Goal: Answer question/provide support

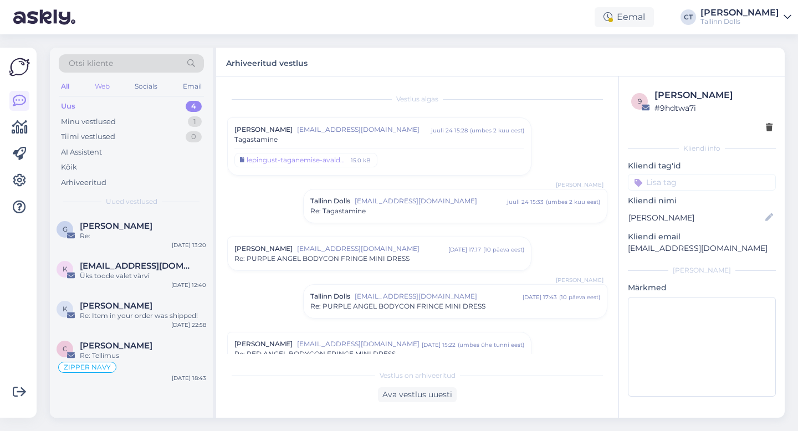
scroll to position [573, 0]
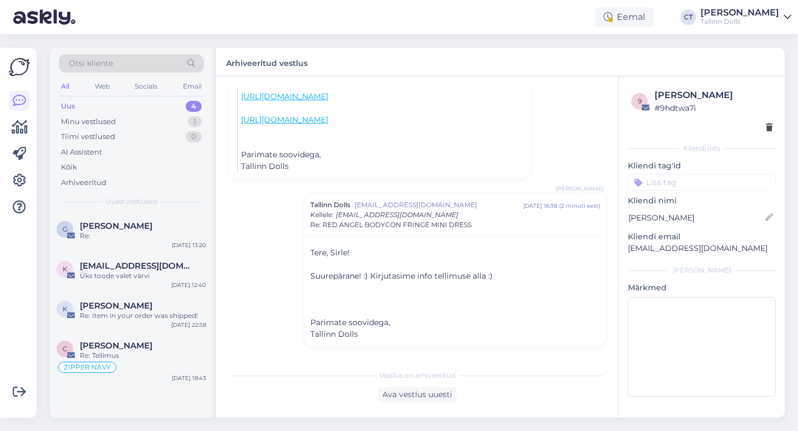
click at [94, 104] on div "Uus 4" at bounding box center [131, 107] width 145 height 16
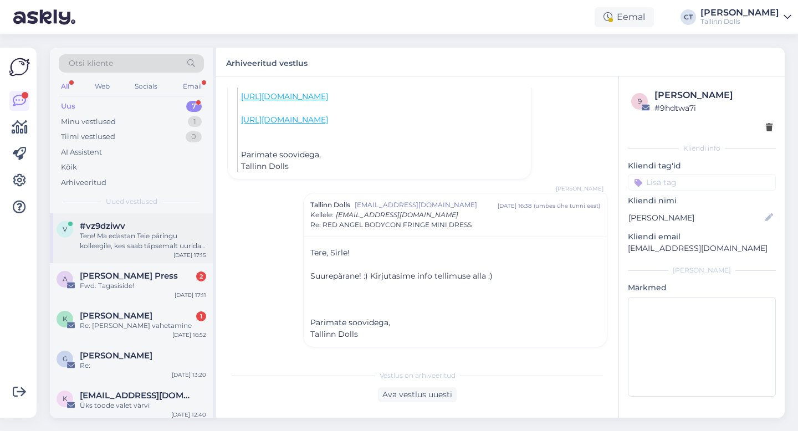
click at [124, 234] on div "Tere! Ma edastan Teie päringu kolleegile, kes saab täpsemalt uurida, kas 'Silve…" at bounding box center [143, 241] width 126 height 20
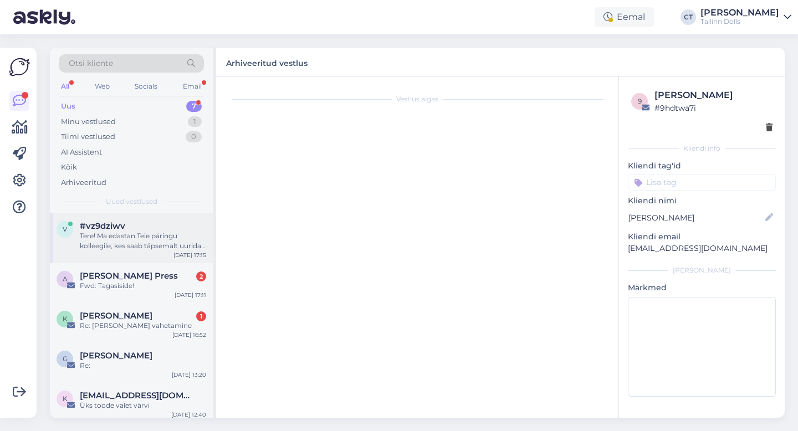
scroll to position [0, 0]
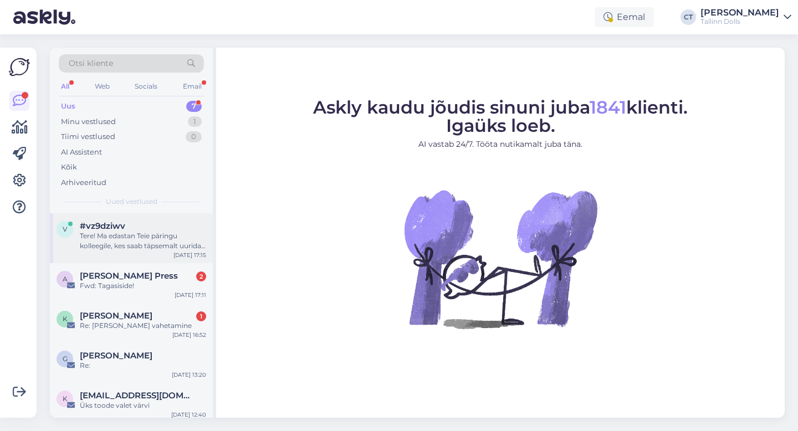
click at [129, 240] on div "Tere! Ma edastan Teie päringu kolleegile, kes saab täpsemalt uurida, kas 'Silve…" at bounding box center [143, 241] width 126 height 20
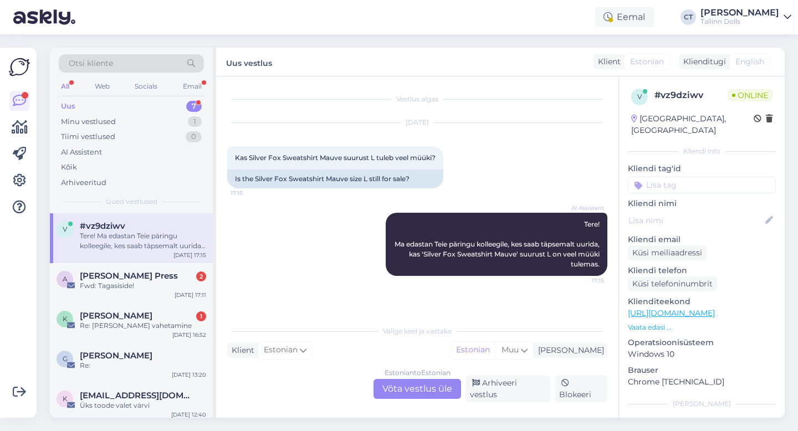
click at [409, 389] on div "Estonian to Estonian Võta vestlus üle" at bounding box center [417, 389] width 88 height 20
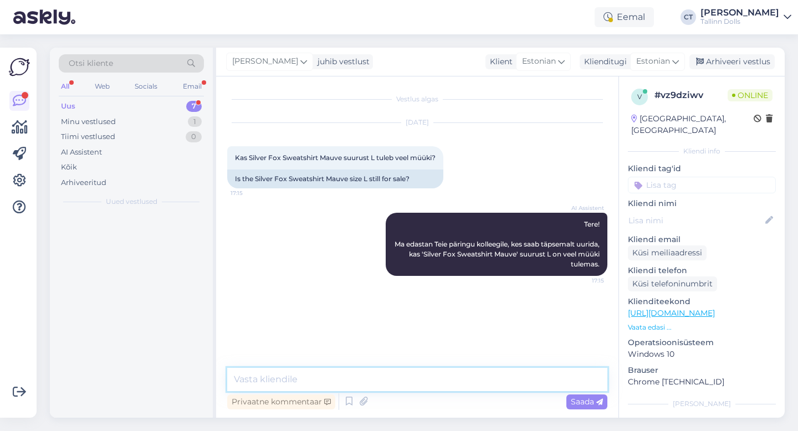
click at [410, 383] on textarea at bounding box center [417, 379] width 380 height 23
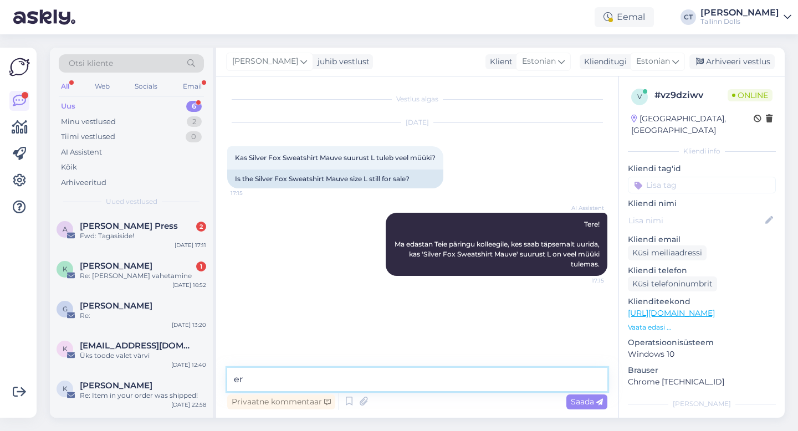
type textarea "e"
type textarea "Tere, kahjuks see aasta enam [PERSON_NAME]."
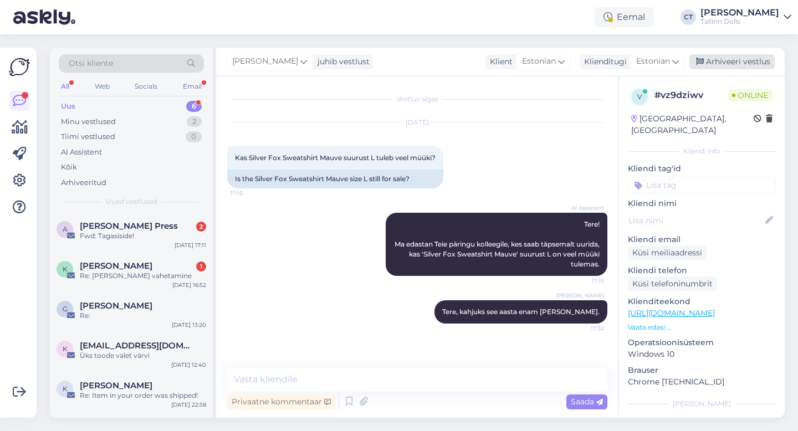
click at [760, 60] on div "Arhiveeri vestlus" at bounding box center [731, 61] width 85 height 15
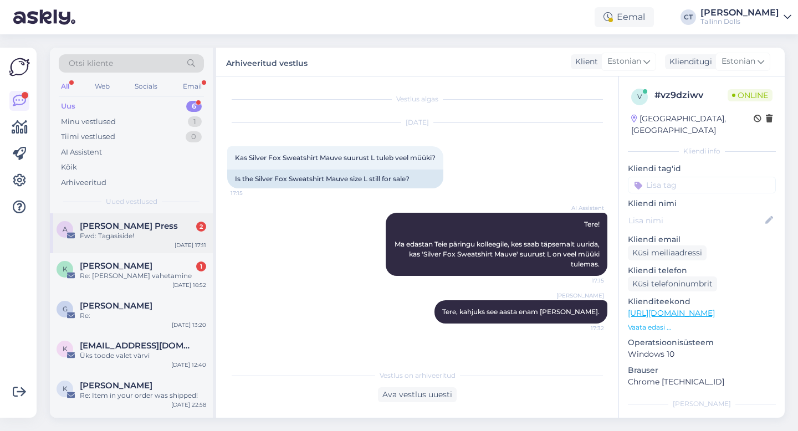
click at [147, 238] on div "Fwd: Tagasiside!" at bounding box center [143, 236] width 126 height 10
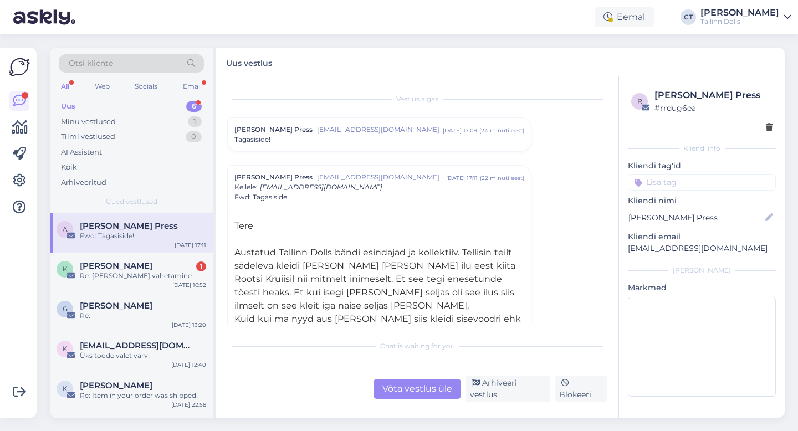
click at [328, 137] on div "Tagasiside!" at bounding box center [379, 140] width 290 height 10
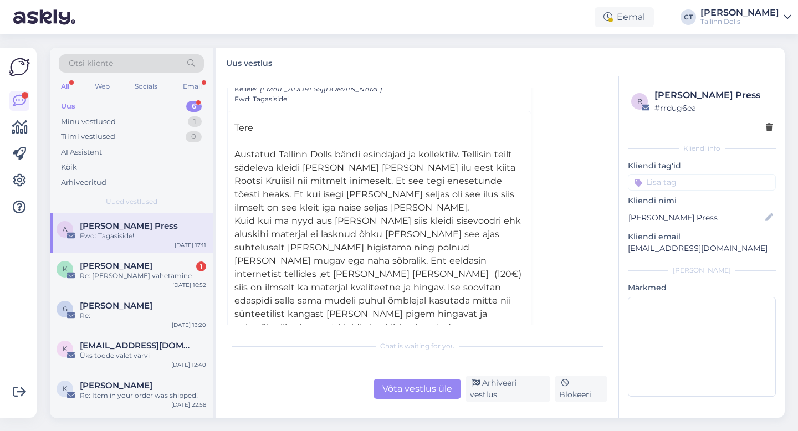
scroll to position [367, 0]
click at [435, 396] on div "Võta vestlus üle" at bounding box center [417, 389] width 88 height 20
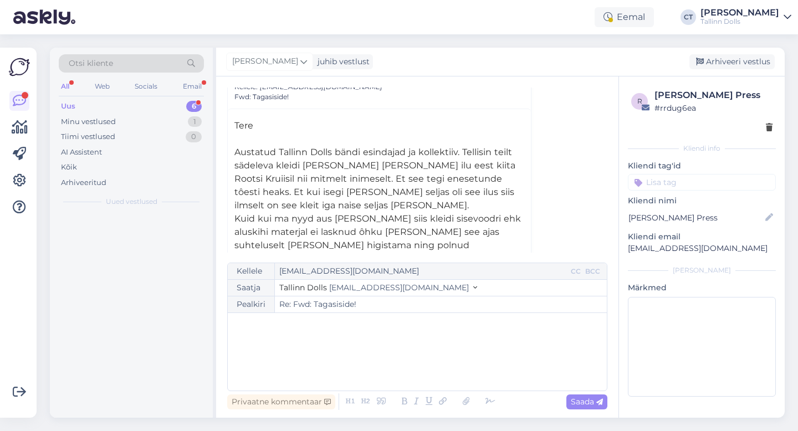
scroll to position [324, 0]
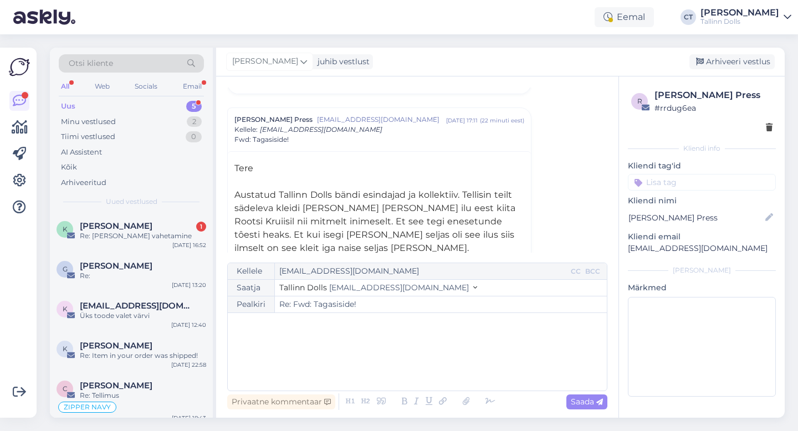
click at [423, 366] on div "﻿" at bounding box center [417, 351] width 368 height 66
click at [367, 349] on div "﻿" at bounding box center [417, 351] width 368 height 66
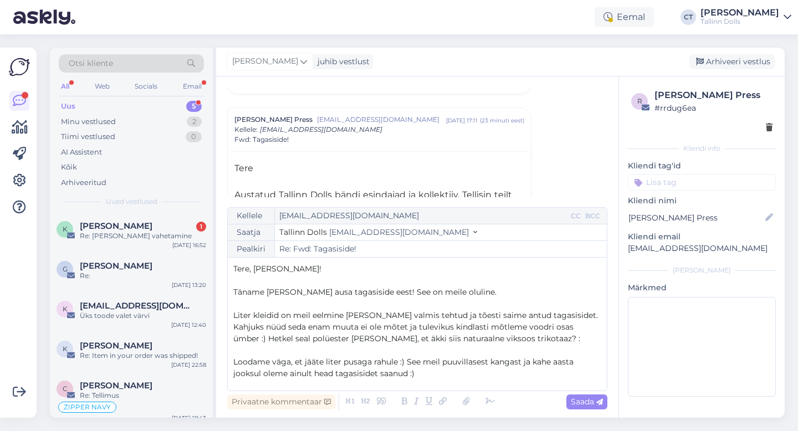
scroll to position [7, 0]
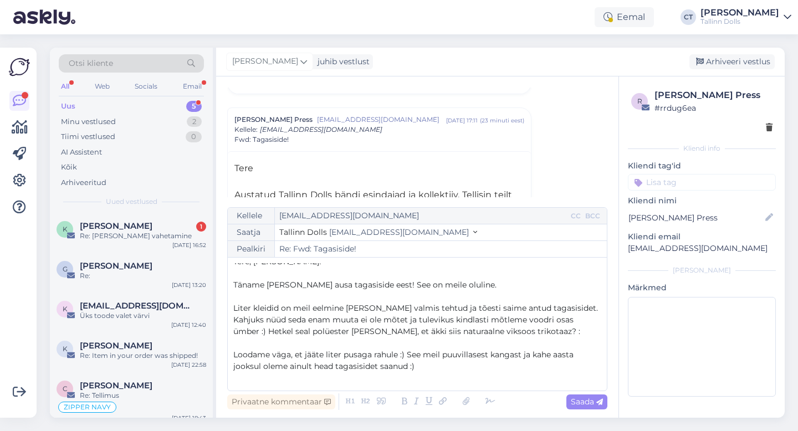
click at [454, 280] on p "Täname [PERSON_NAME] ausa tagasiside eest! See on meile oluline." at bounding box center [417, 285] width 368 height 12
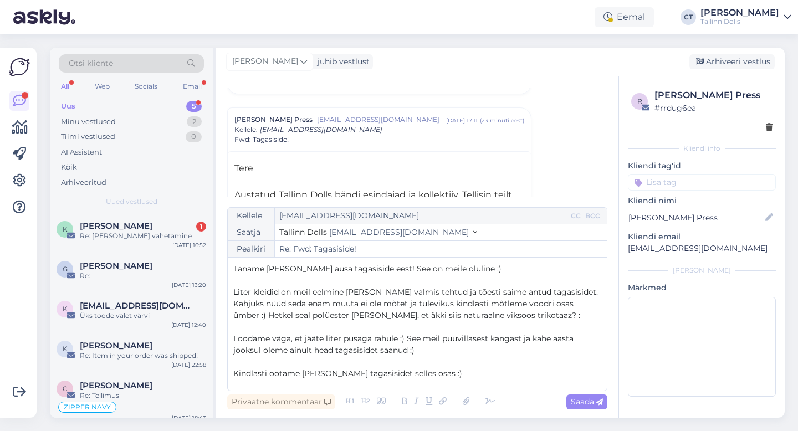
scroll to position [28, 0]
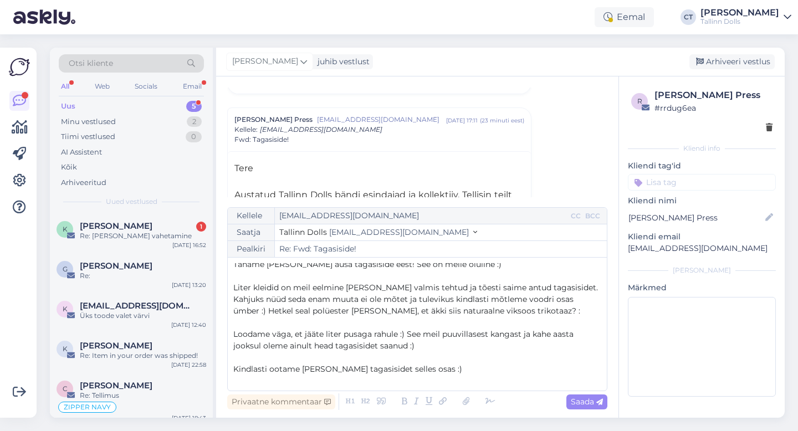
click at [421, 301] on span "Kahjuks nüüd seda enam muuta ei ole mõtet ja tulevikus kindlasti mõtleme voodri…" at bounding box center [406, 305] width 347 height 22
click at [564, 317] on p "﻿" at bounding box center [417, 323] width 368 height 12
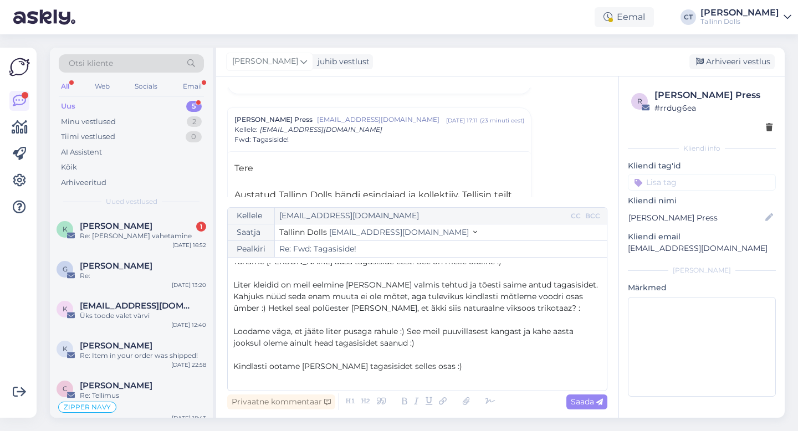
click at [559, 307] on p "Kahjuks nüüd seda enam muuta ei ole mõtet, aga tulevikus kindlasti mõtleme vood…" at bounding box center [417, 302] width 368 height 23
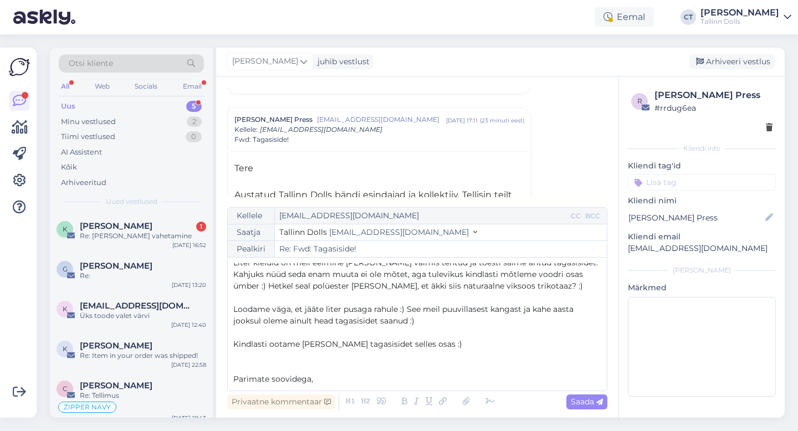
scroll to position [56, 0]
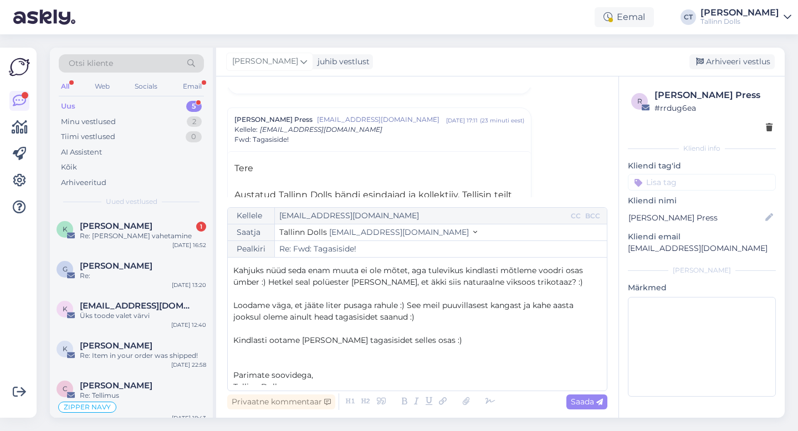
click at [429, 320] on p "Loodame väga, et jääte liter pusaga rahule :) See meil puuvillasest kangast ja …" at bounding box center [417, 311] width 368 height 23
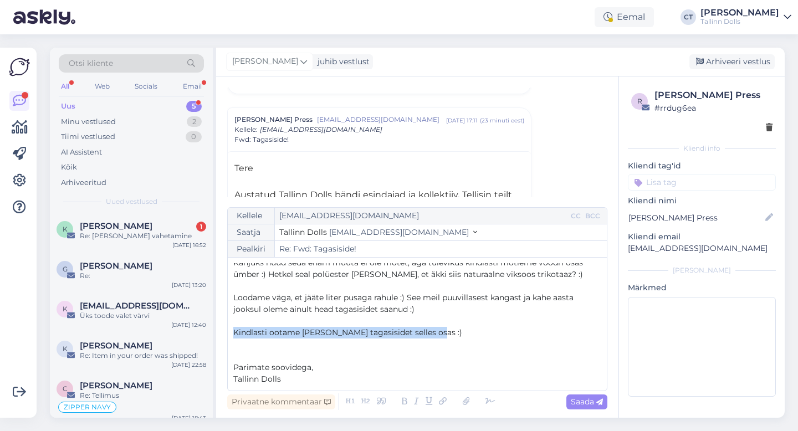
drag, startPoint x: 439, startPoint y: 337, endPoint x: 231, endPoint y: 331, distance: 208.3
click at [231, 331] on div "[PERSON_NAME] [EMAIL_ADDRESS][DOMAIN_NAME] CC BCC Saatja Tallinn Dolls [EMAIL_A…" at bounding box center [417, 299] width 380 height 184
copy span "Kindlasti ootame [PERSON_NAME] tagasisidet selles osas :)"
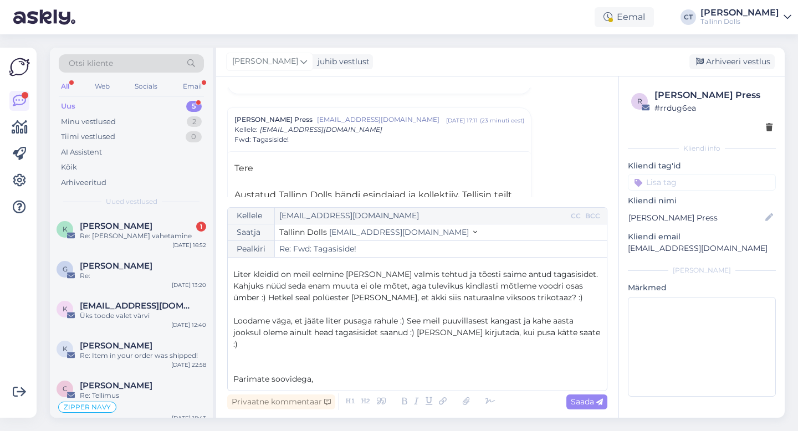
scroll to position [53, 0]
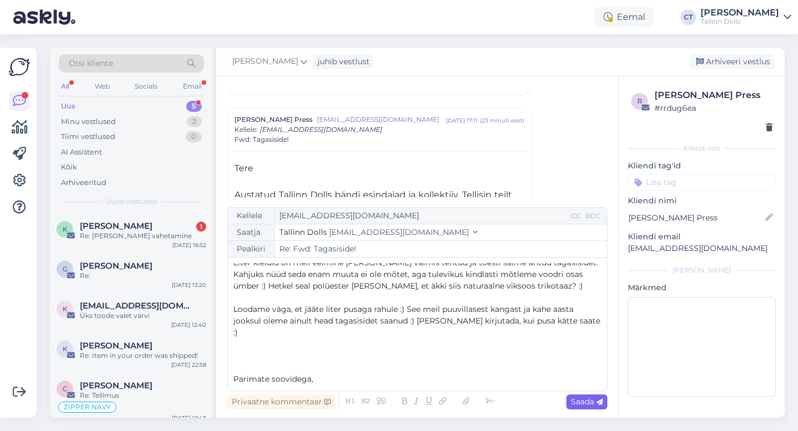
click at [576, 399] on span "Saada" at bounding box center [586, 402] width 32 height 10
type input "Re: Re: Fwd: Tagasiside!"
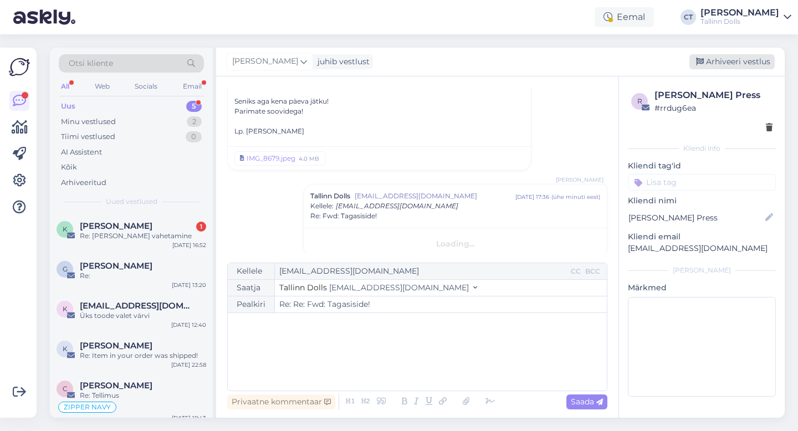
scroll to position [0, 0]
click at [720, 59] on div "Arhiveeri vestlus" at bounding box center [731, 61] width 85 height 15
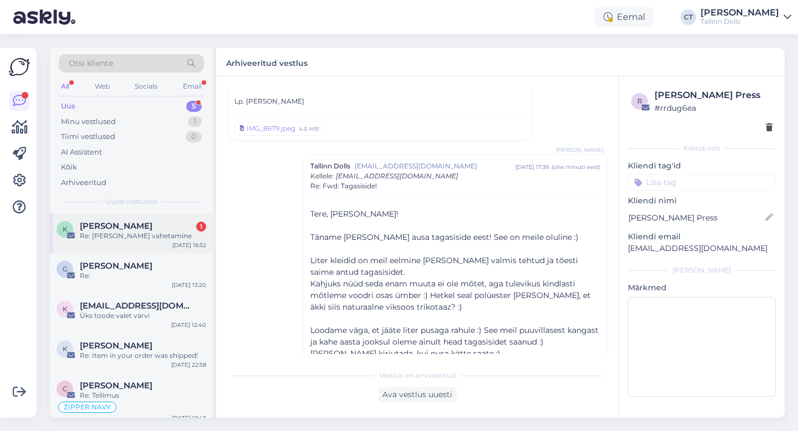
click at [151, 245] on div "K [PERSON_NAME] 1 Re: [PERSON_NAME] vahetamine [DATE] 16:52" at bounding box center [131, 233] width 163 height 40
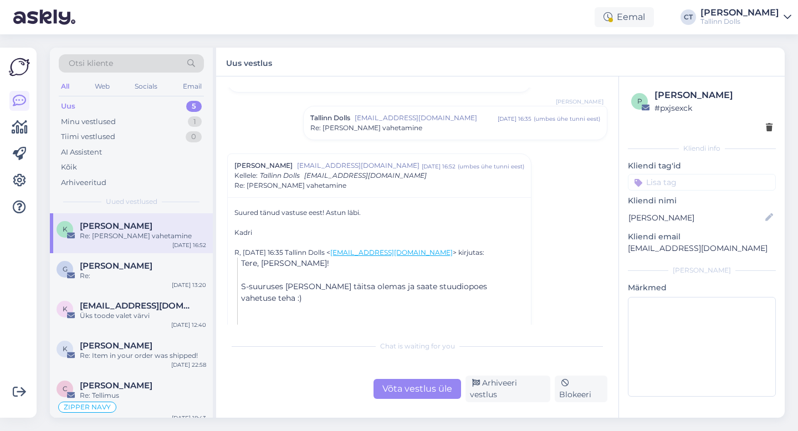
scroll to position [62, 0]
click at [408, 129] on div "Re: [PERSON_NAME] vahetamine" at bounding box center [455, 125] width 290 height 10
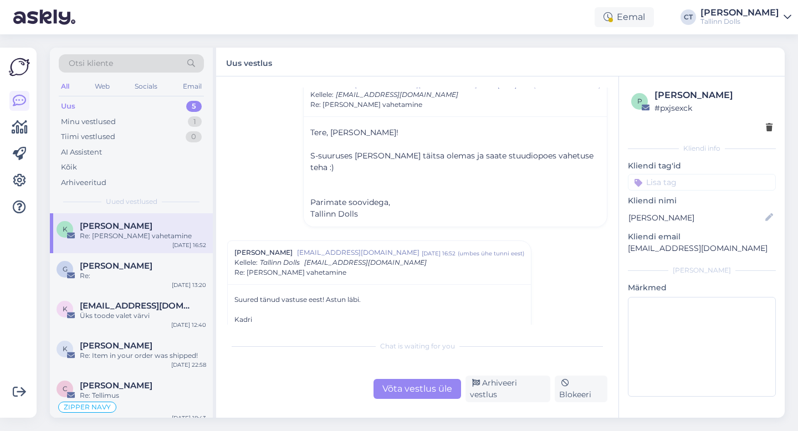
scroll to position [98, 0]
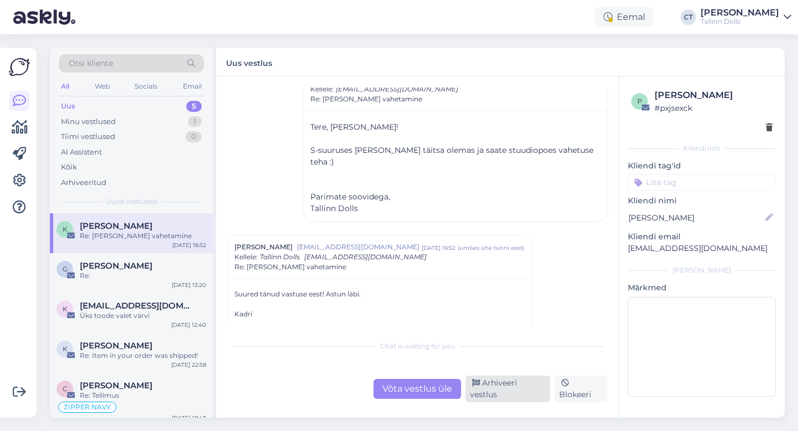
click at [508, 392] on div "Arhiveeri vestlus" at bounding box center [507, 389] width 85 height 27
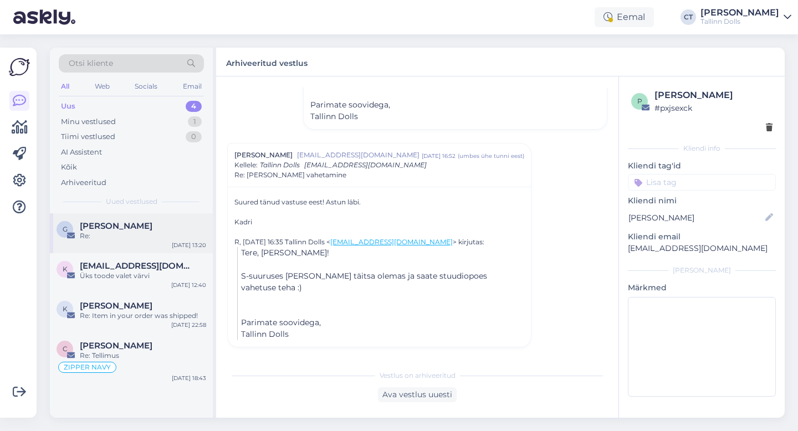
click at [105, 217] on div "G [PERSON_NAME] Re: [DATE] 13:20" at bounding box center [131, 233] width 163 height 40
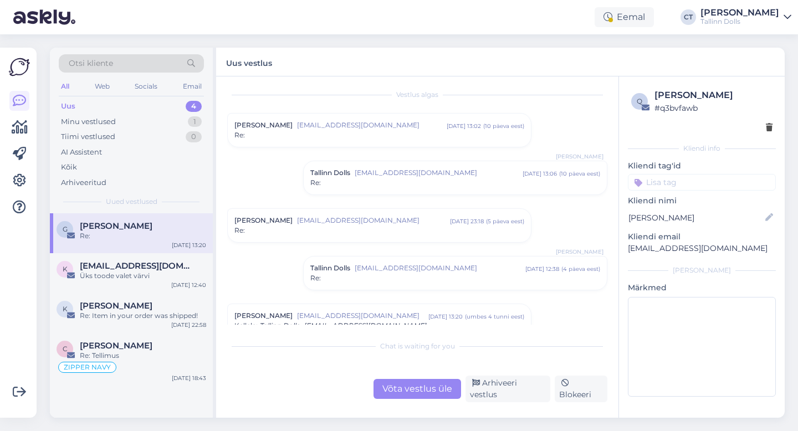
scroll to position [0, 0]
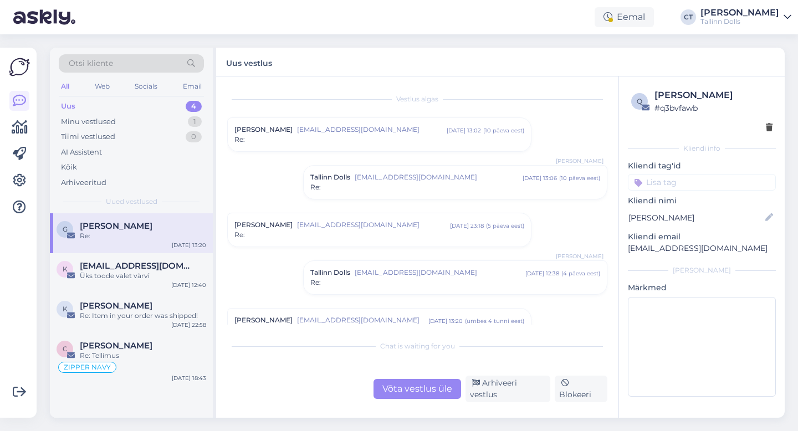
click at [348, 147] on div "[PERSON_NAME] [EMAIL_ADDRESS][DOMAIN_NAME] [DATE] 13:02 ( 10 päeva eest ) Re:" at bounding box center [379, 134] width 303 height 33
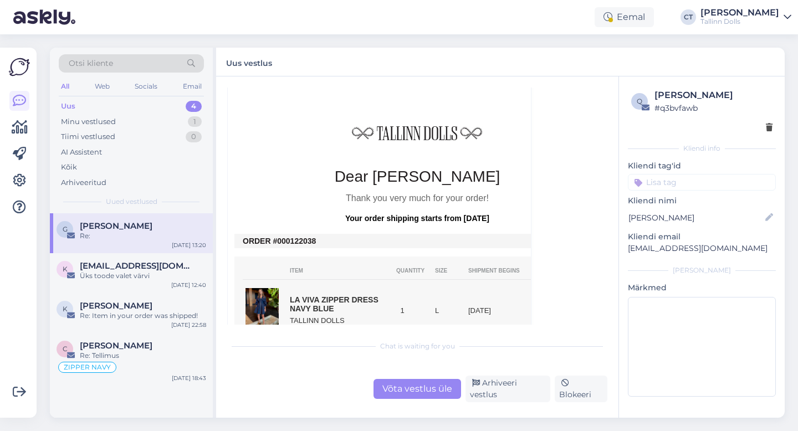
scroll to position [220, 0]
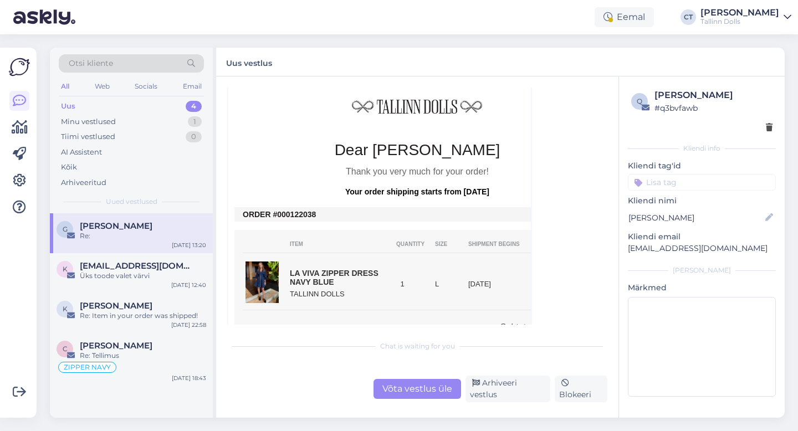
click at [670, 181] on input at bounding box center [702, 182] width 148 height 17
type input "n"
type input "zipper navy"
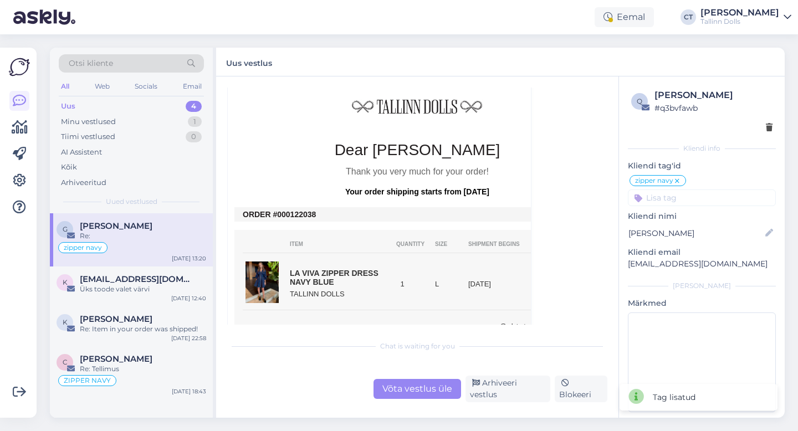
scroll to position [921, 0]
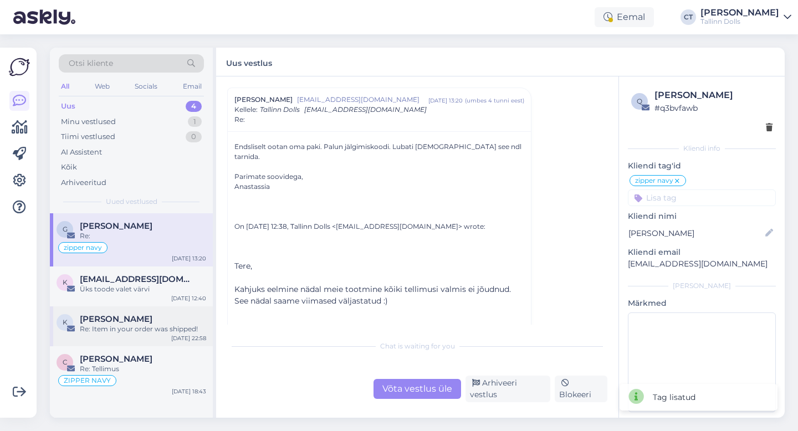
click at [127, 325] on div "Re: Item in your order was shipped!" at bounding box center [143, 329] width 126 height 10
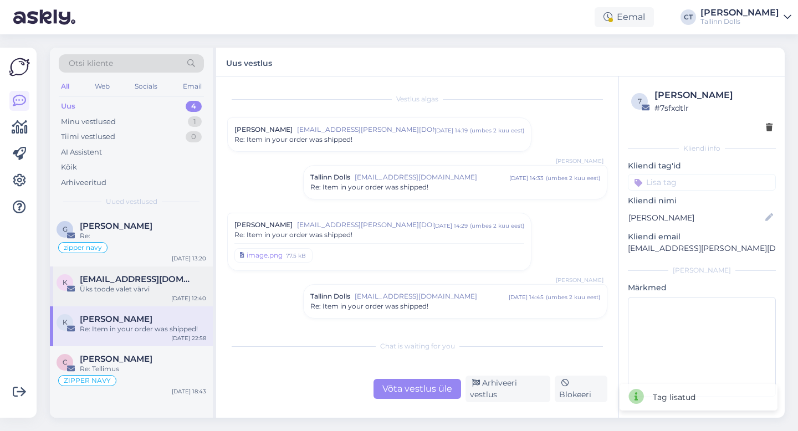
scroll to position [107, 0]
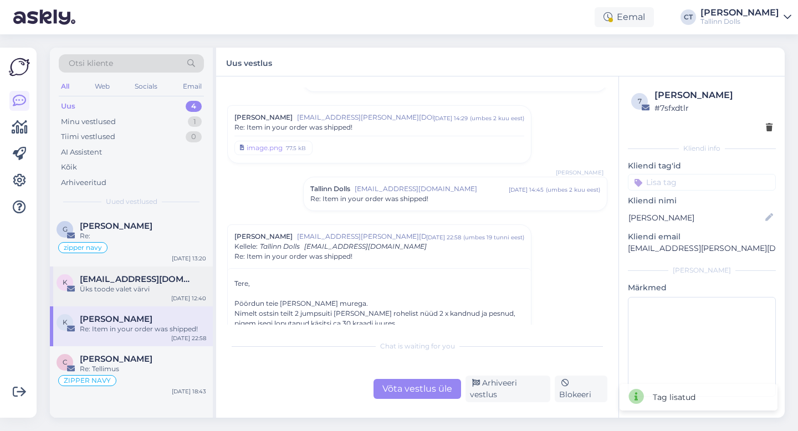
click at [139, 291] on div "Üks toode valet värvi" at bounding box center [143, 289] width 126 height 10
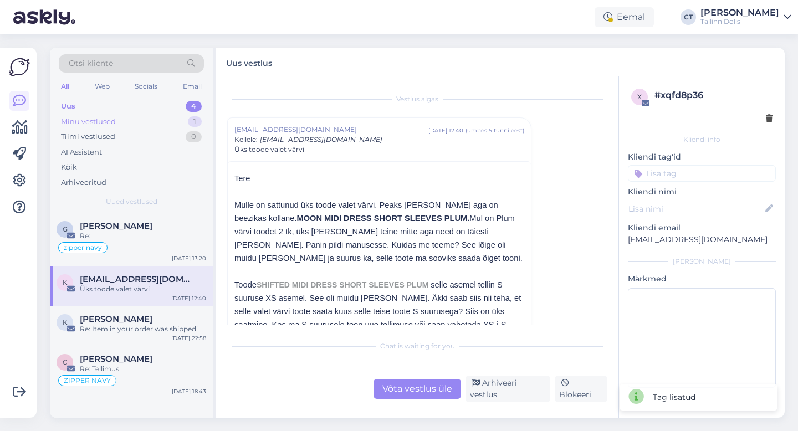
click at [138, 117] on div "Minu vestlused 1" at bounding box center [131, 122] width 145 height 16
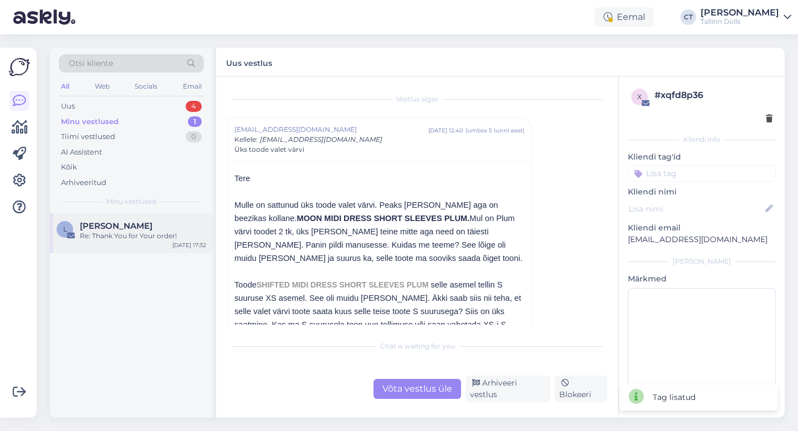
click at [116, 234] on div "Re: Thank You for Your order!" at bounding box center [143, 236] width 126 height 10
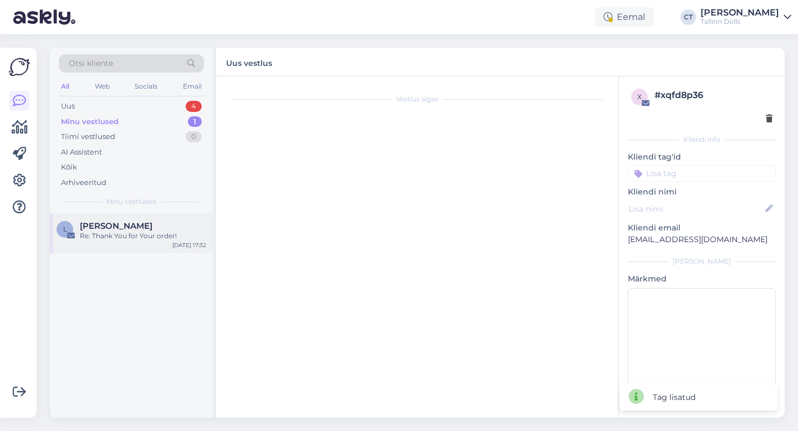
scroll to position [710, 0]
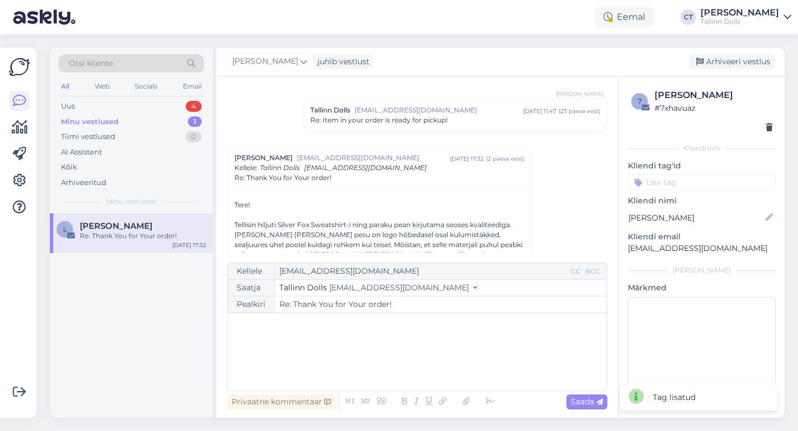
click at [443, 363] on div "﻿" at bounding box center [417, 351] width 368 height 66
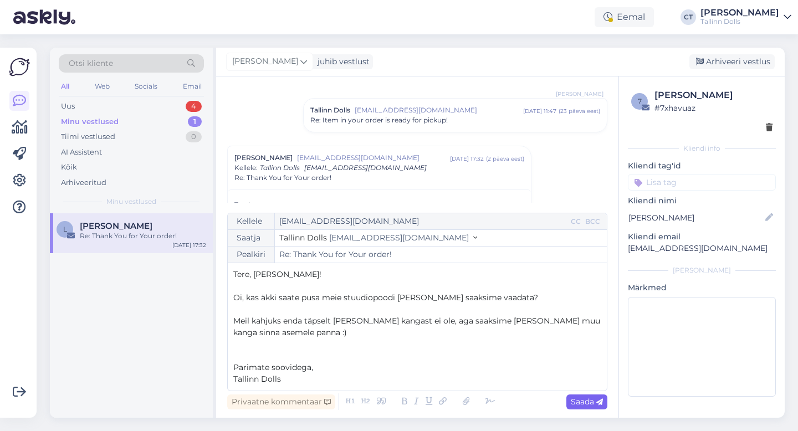
click at [606, 407] on div "Saada" at bounding box center [586, 401] width 41 height 15
type input "Re: Re: Thank You for Your order!"
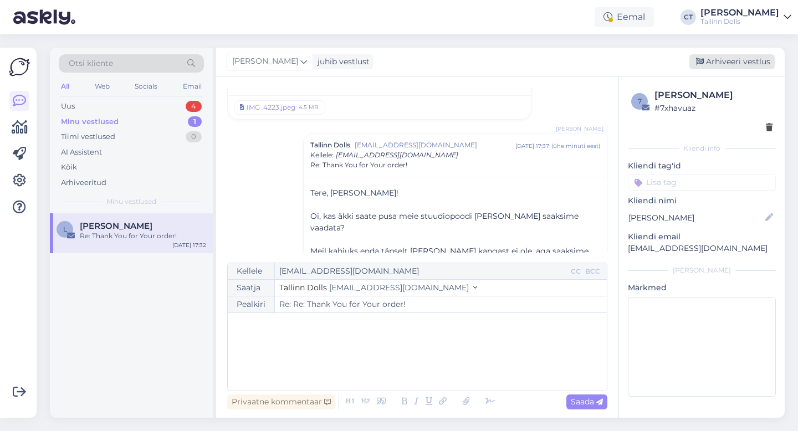
click at [741, 66] on div "Arhiveeri vestlus" at bounding box center [731, 61] width 85 height 15
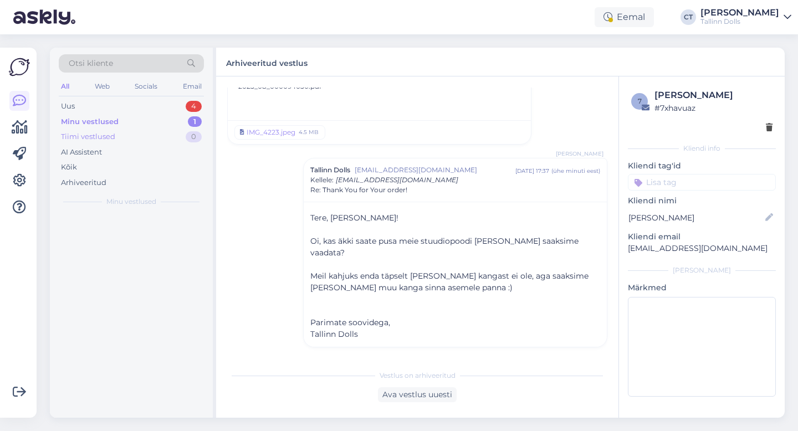
scroll to position [1564, 0]
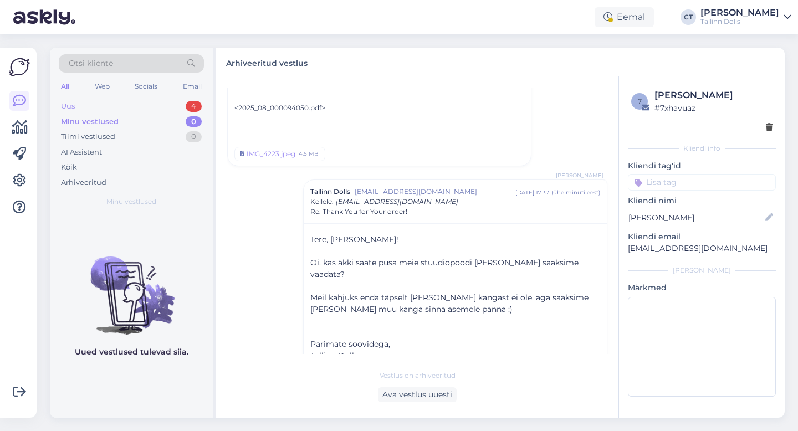
click at [125, 99] on div "Uus 4" at bounding box center [131, 107] width 145 height 16
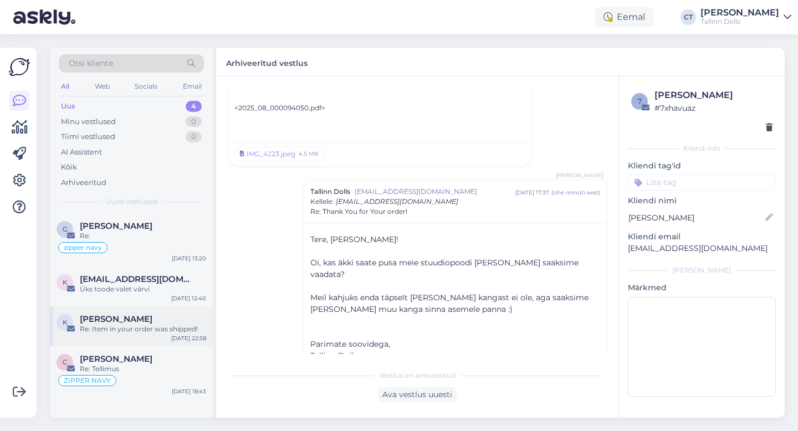
click at [121, 318] on span "[PERSON_NAME]" at bounding box center [116, 319] width 73 height 10
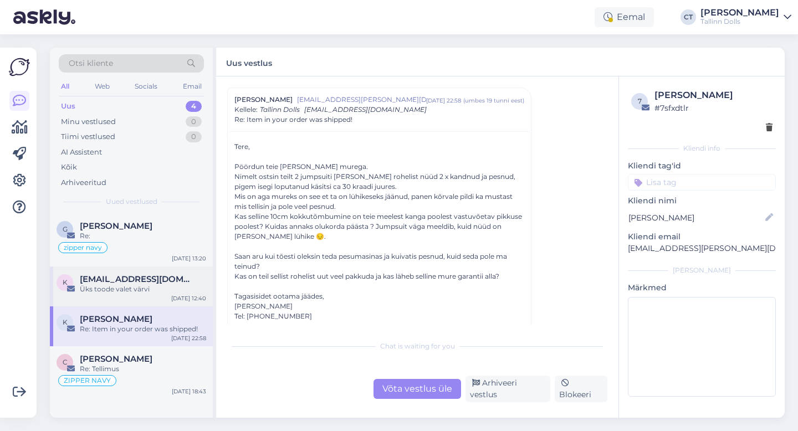
click at [127, 288] on div "Üks toode valet värvi" at bounding box center [143, 289] width 126 height 10
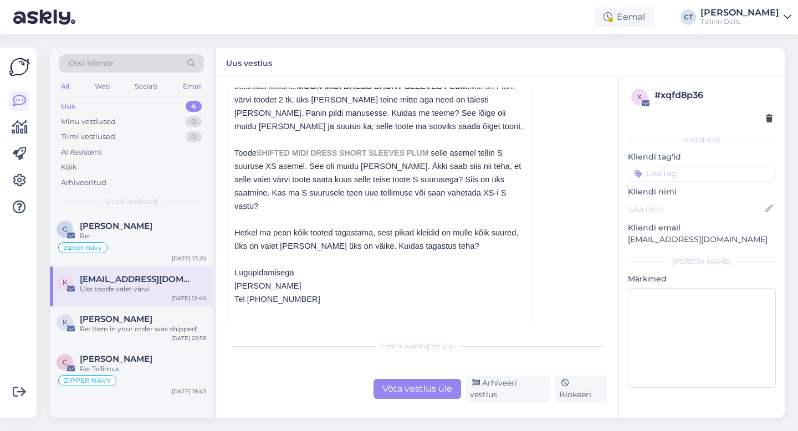
scroll to position [132, 0]
click at [425, 385] on div "Võta vestlus üle" at bounding box center [417, 389] width 88 height 20
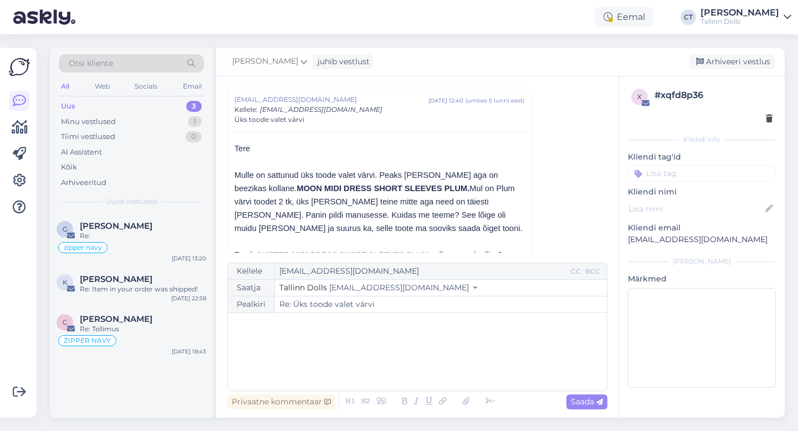
click at [419, 368] on div "﻿" at bounding box center [417, 351] width 368 height 66
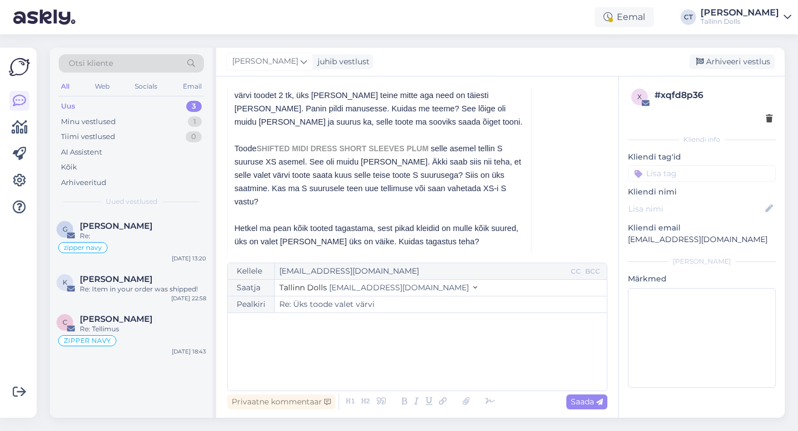
scroll to position [147, 0]
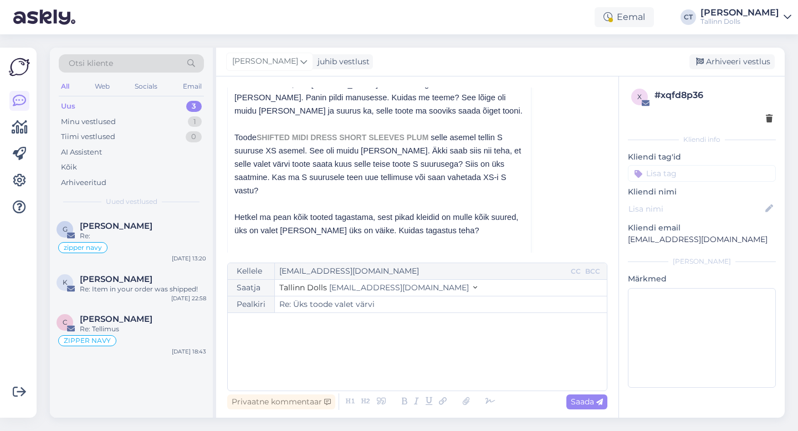
click at [357, 371] on div "﻿" at bounding box center [417, 351] width 368 height 66
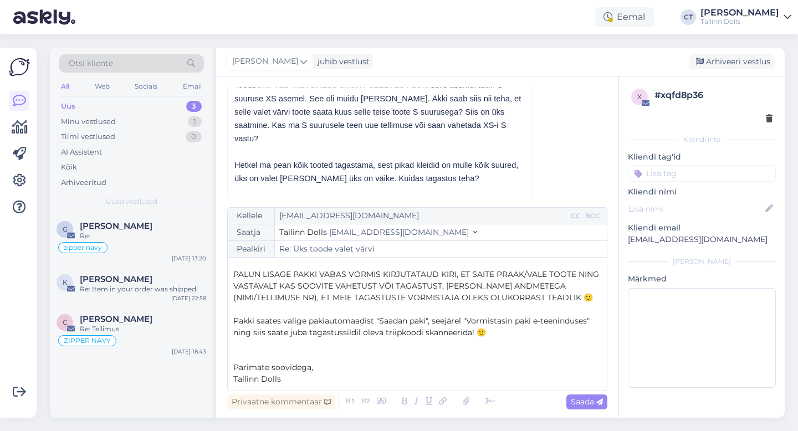
scroll to position [80, 0]
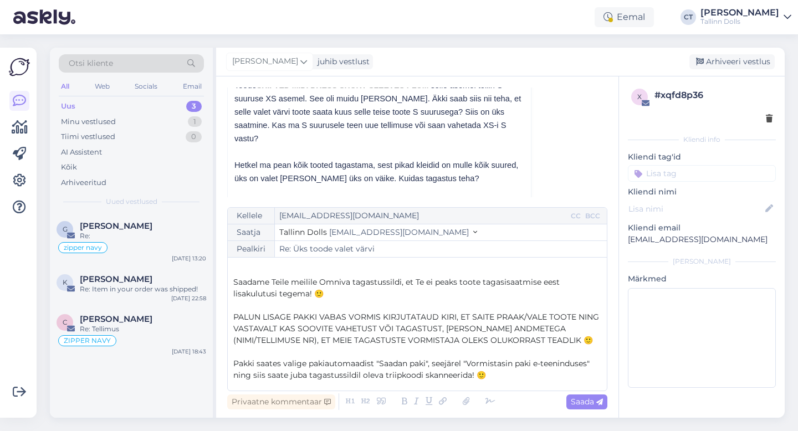
click at [547, 317] on span "PALUN LISAGE PAKKI VABAS VORMIS KIRJUTATAUD KIRI, ET SAITE PRAAK/VALE TOOTE NIN…" at bounding box center [417, 328] width 368 height 33
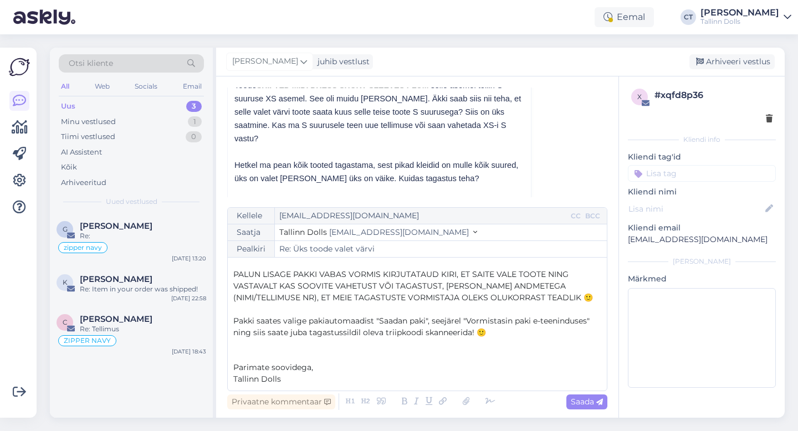
click at [498, 372] on p "Parimate soovidega," at bounding box center [417, 368] width 368 height 12
click at [577, 399] on span "Saada" at bounding box center [586, 402] width 32 height 10
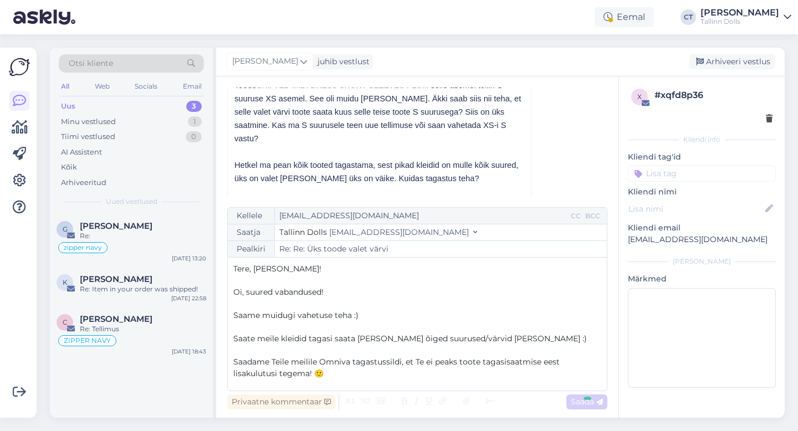
type input "Re: Üks toode valet värvi"
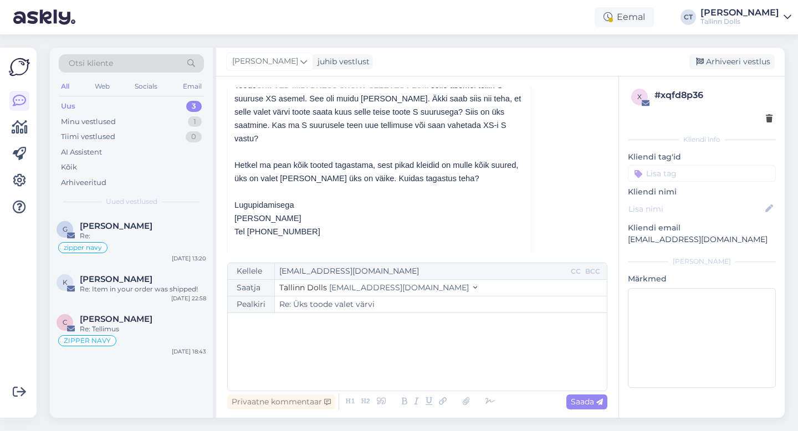
scroll to position [1392, 0]
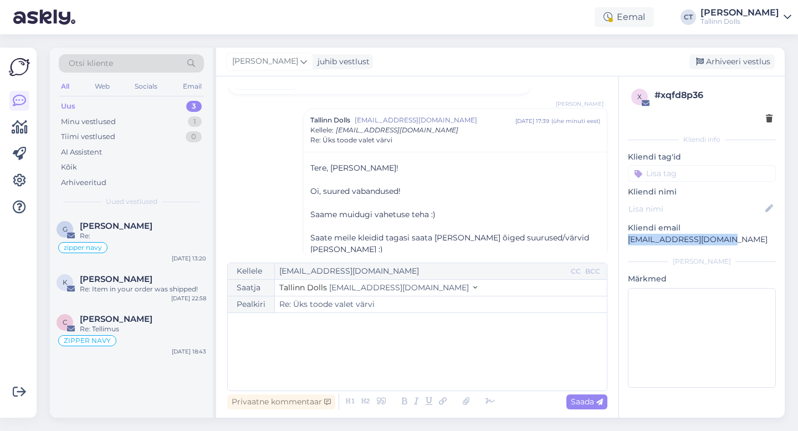
drag, startPoint x: 729, startPoint y: 241, endPoint x: 626, endPoint y: 238, distance: 103.6
click at [626, 238] on div "x # xqfd8p36 Kliendi info Kliendi tag'id ZIPPER NAVY zipper navy zipper navy we…" at bounding box center [702, 240] width 166 height 328
copy p "[EMAIL_ADDRESS][DOMAIN_NAME]"
click at [737, 57] on div "Arhiveeri vestlus" at bounding box center [731, 61] width 85 height 15
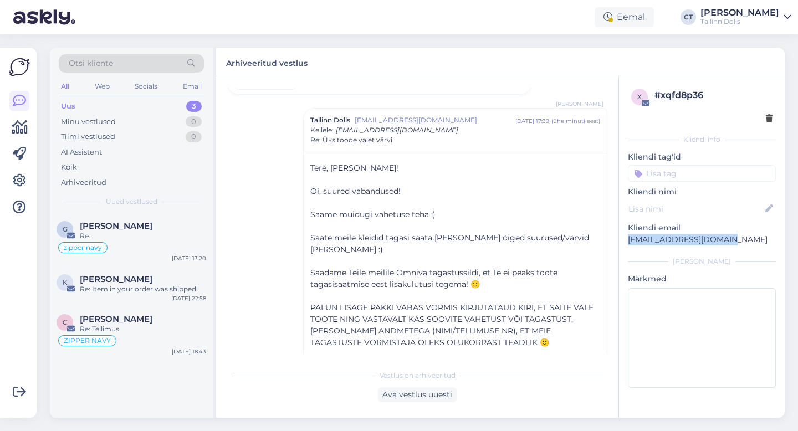
scroll to position [1386, 0]
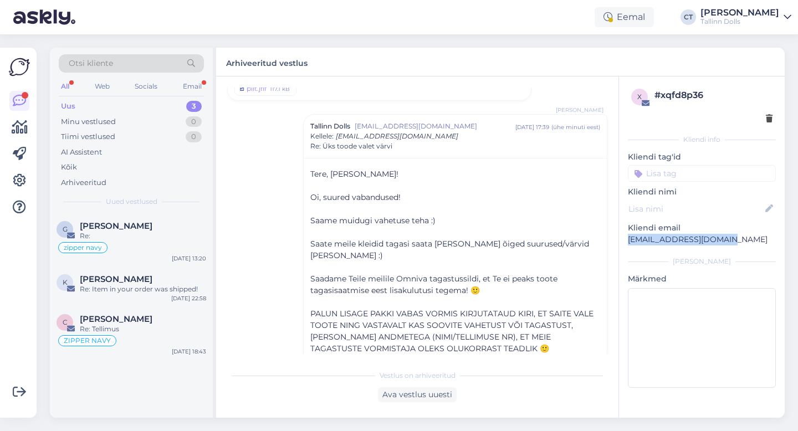
click at [81, 101] on div "Uus 3" at bounding box center [131, 107] width 145 height 16
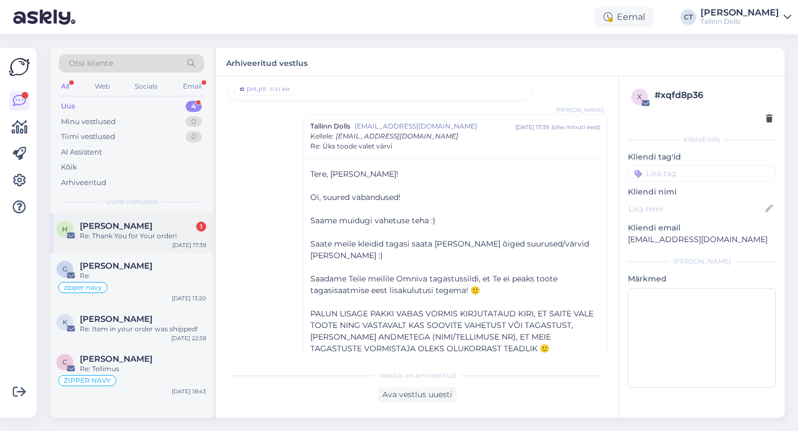
click at [106, 232] on div "Re: Thank You for Your order!" at bounding box center [143, 236] width 126 height 10
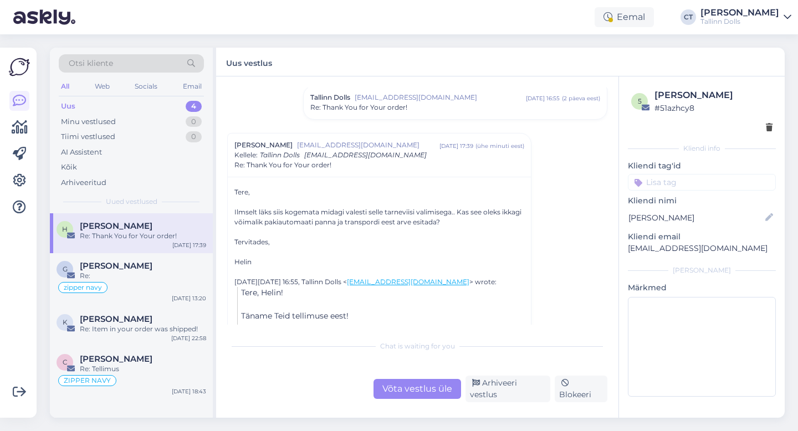
scroll to position [80, 0]
click at [413, 395] on div "Võta vestlus üle" at bounding box center [417, 389] width 88 height 20
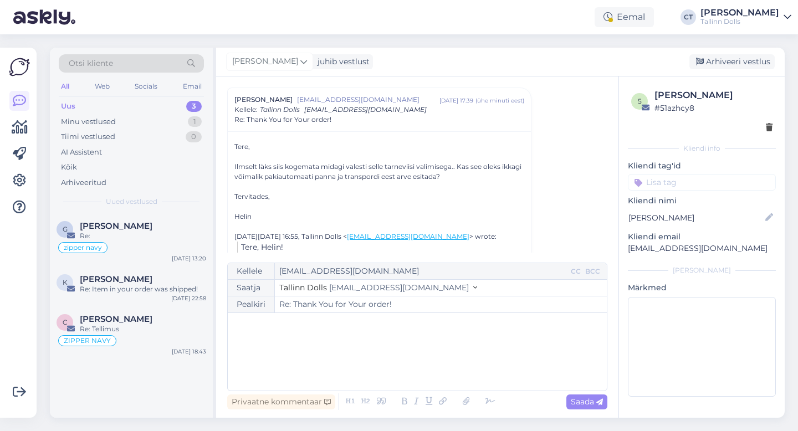
click at [415, 374] on div "﻿" at bounding box center [417, 351] width 368 height 66
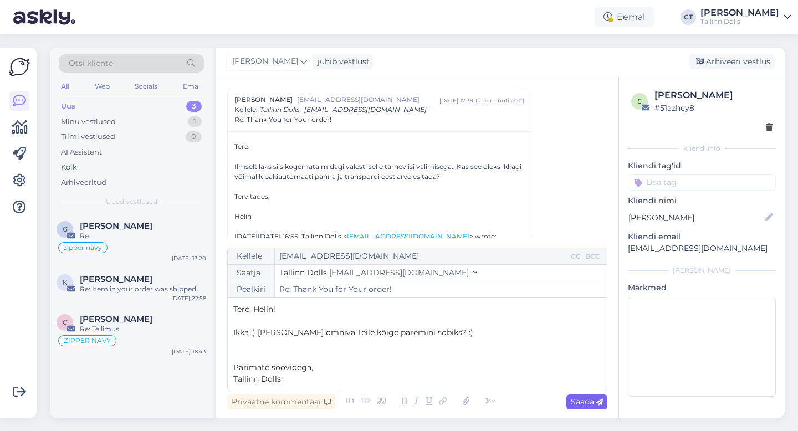
click at [575, 405] on span "Saada" at bounding box center [586, 402] width 32 height 10
type input "Re: Thank You for Your order!"
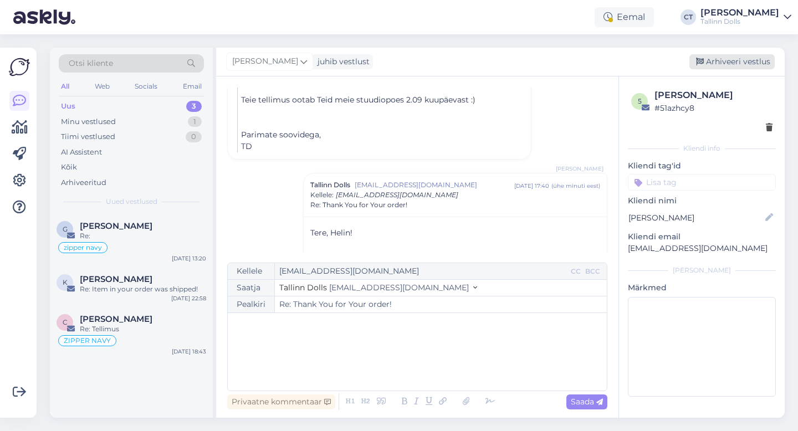
click at [746, 60] on div "Arhiveeri vestlus" at bounding box center [731, 61] width 85 height 15
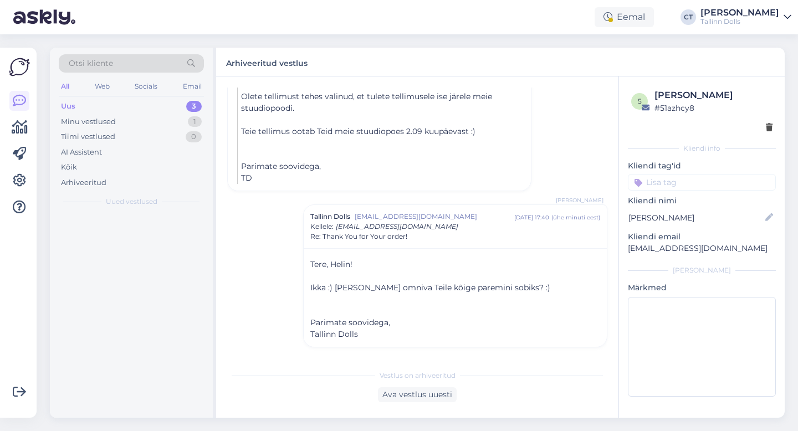
scroll to position [322, 0]
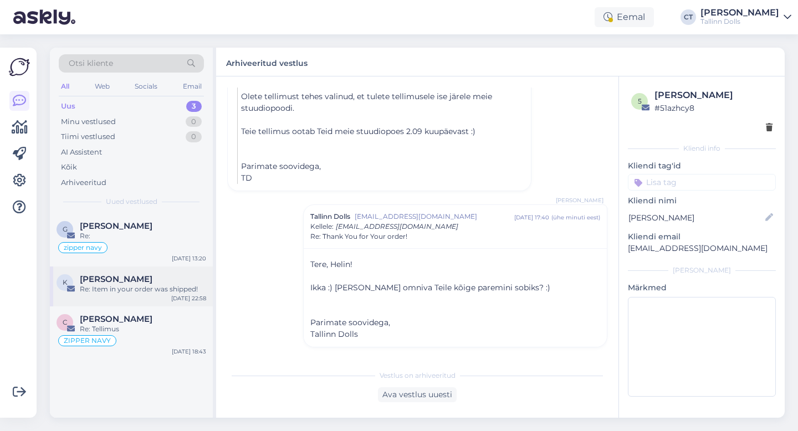
click at [137, 281] on div "[PERSON_NAME]" at bounding box center [143, 279] width 126 height 10
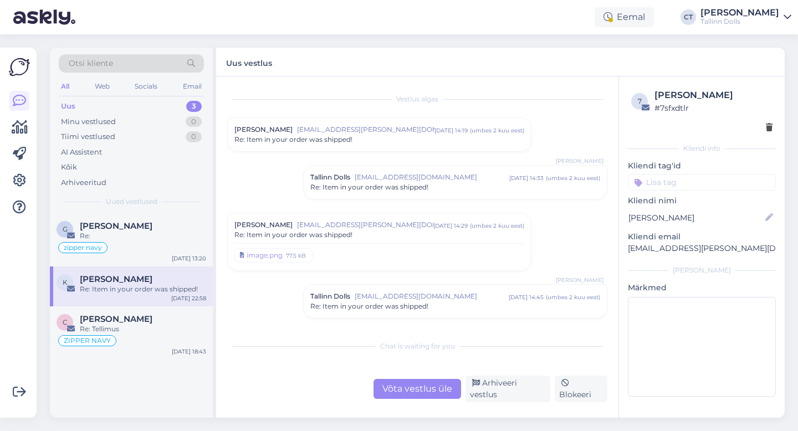
scroll to position [107, 0]
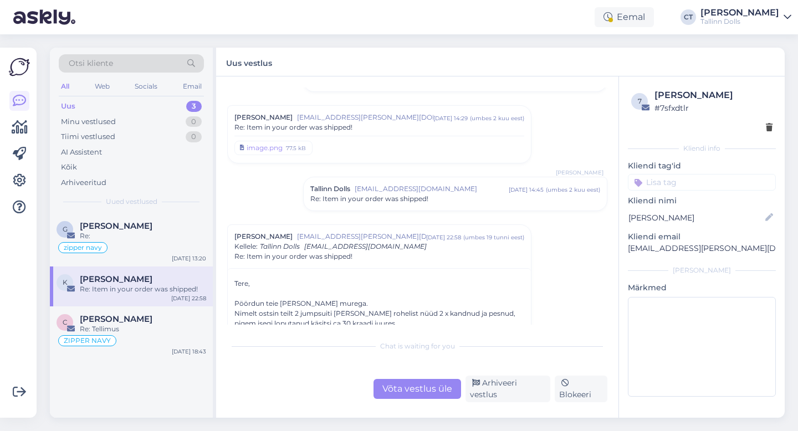
click at [683, 183] on input at bounding box center [702, 182] width 148 height 17
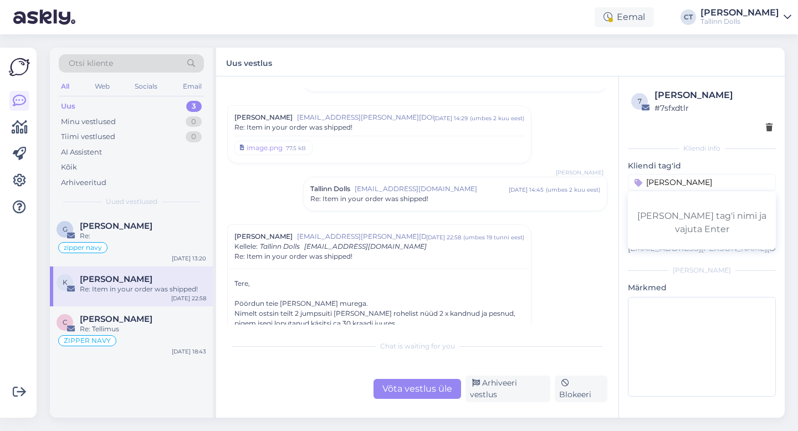
type input "[PERSON_NAME]"
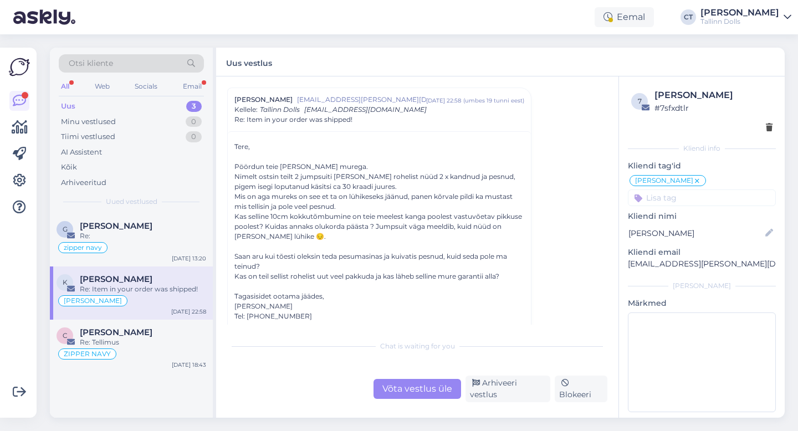
click at [83, 102] on div "Uus 3" at bounding box center [131, 107] width 145 height 16
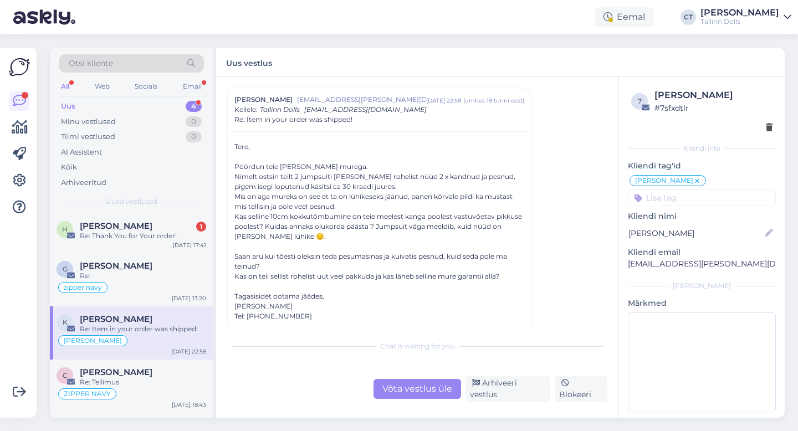
click at [119, 231] on div "Re: Thank You for Your order!" at bounding box center [143, 236] width 126 height 10
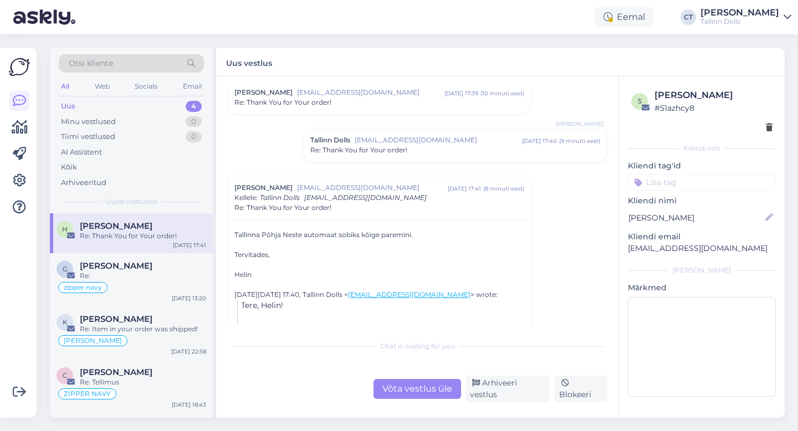
scroll to position [156, 0]
